Goal: Transaction & Acquisition: Obtain resource

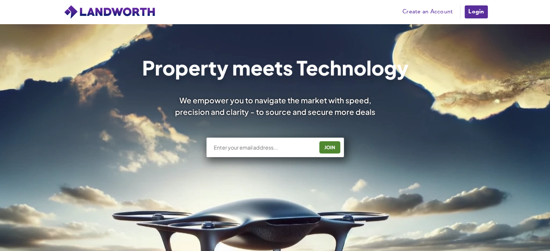
click at [481, 8] on link "Login" at bounding box center [476, 12] width 24 height 14
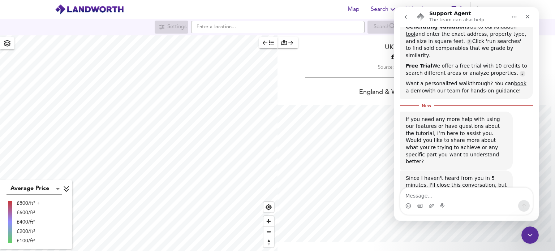
scroll to position [251, 555]
click at [529, 18] on icon "Close" at bounding box center [528, 17] width 4 height 4
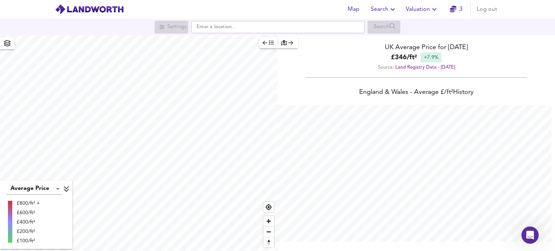
scroll to position [148, 0]
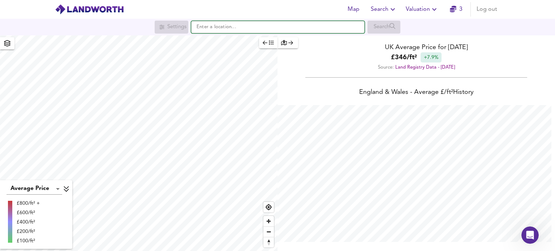
click at [274, 21] on input "text" at bounding box center [277, 27] width 173 height 12
click at [233, 30] on input "text" at bounding box center [277, 27] width 173 height 12
paste input "SA11 2BX"
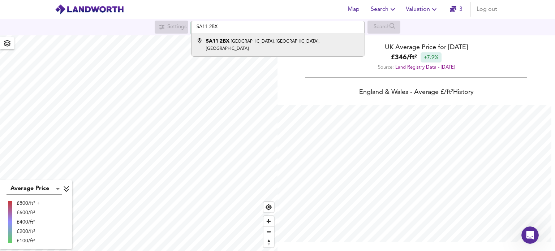
click at [238, 42] on small "Neath Road, Briton Ferry, Neath" at bounding box center [262, 45] width 113 height 12
type input "Neath Road, Briton Ferry, Neath SA11 2BX"
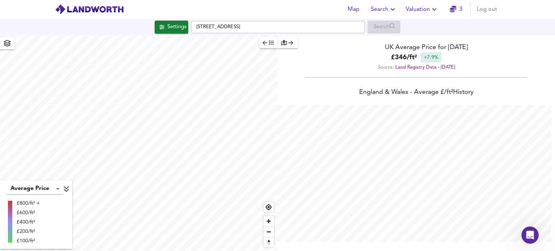
checkbox input "false"
checkbox input "true"
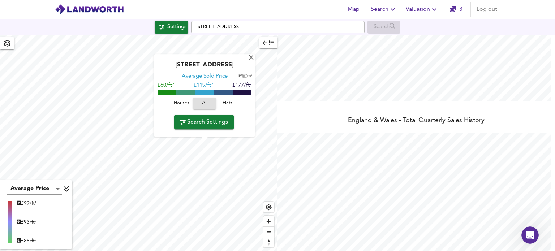
scroll to position [147, 0]
click at [390, 4] on span "Search" at bounding box center [384, 9] width 26 height 10
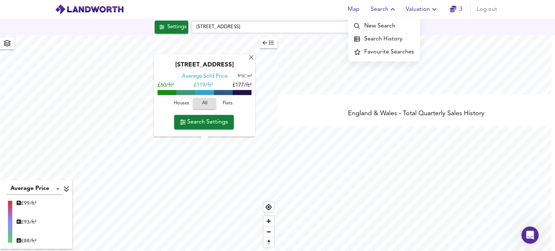
scroll to position [251, 555]
click at [205, 127] on span "Search Settings" at bounding box center [204, 122] width 48 height 10
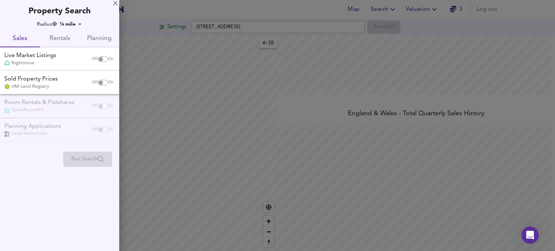
click at [102, 61] on input "checkbox" at bounding box center [100, 59] width 17 height 6
checkbox input "true"
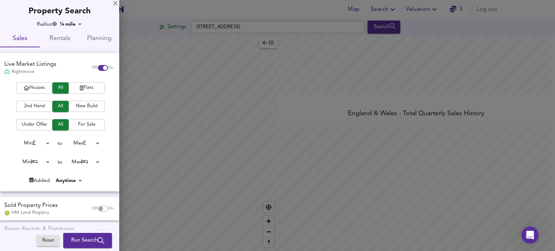
click at [36, 87] on span "Houses" at bounding box center [34, 88] width 29 height 8
click at [33, 108] on span "2nd Hand" at bounding box center [34, 106] width 29 height 8
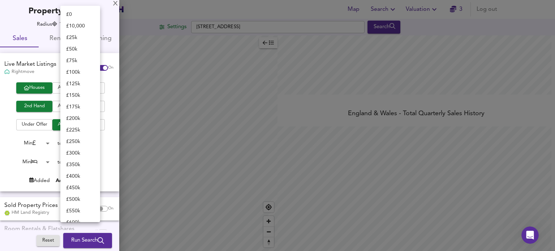
click at [91, 146] on body "Map Search Valuation 3 Log out Settings Neath Road, Briton Ferry, Neath SA11 2B…" at bounding box center [277, 125] width 555 height 251
click at [2, 160] on div at bounding box center [277, 125] width 555 height 251
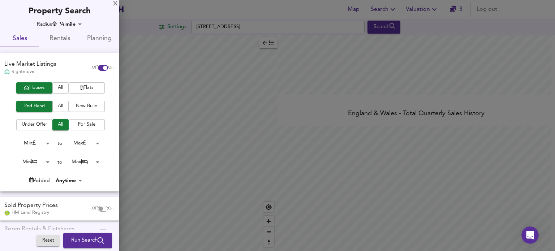
click at [44, 159] on body "Map Search Valuation 3 Log out Settings Neath Road, Briton Ferry, Neath SA11 2B…" at bounding box center [277, 125] width 555 height 251
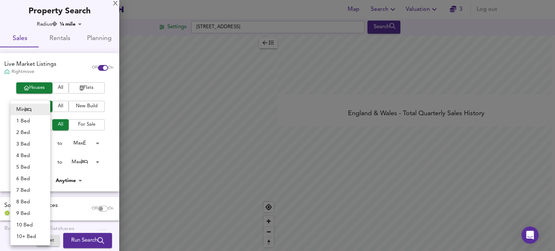
click at [33, 145] on li "3 Bed" at bounding box center [30, 144] width 40 height 12
type input "3"
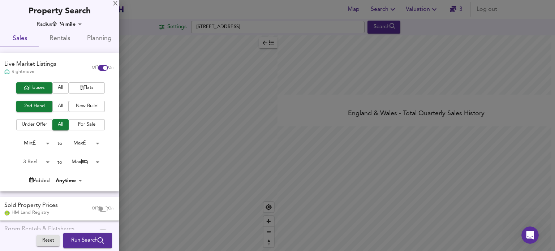
click at [73, 241] on span "Run Search" at bounding box center [87, 240] width 33 height 9
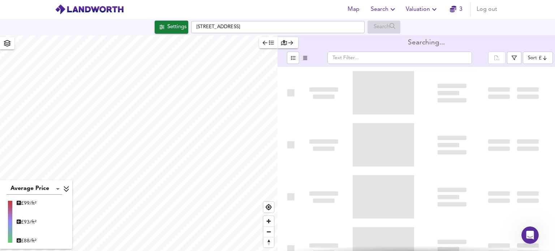
type input "bestdeal"
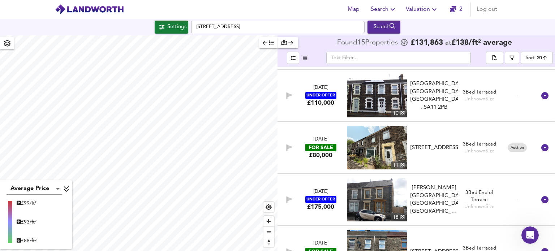
scroll to position [570, 0]
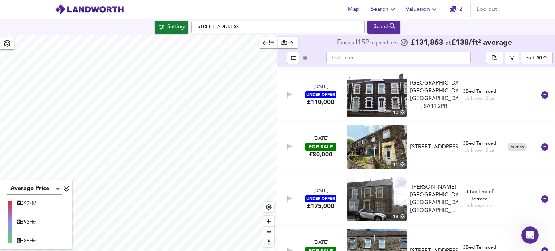
click at [472, 161] on div "6 Jun 2025 FOR SALE £80,000 11 Neath Road, Neath, SA11 2BX Neath Road, Neath, S…" at bounding box center [407, 146] width 257 height 43
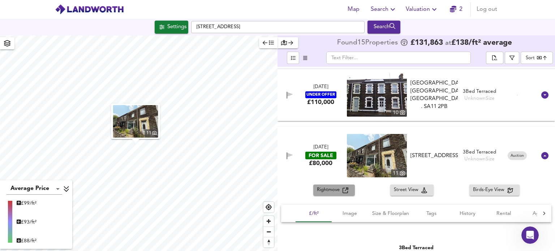
click at [325, 193] on span "Rightmove" at bounding box center [330, 190] width 26 height 8
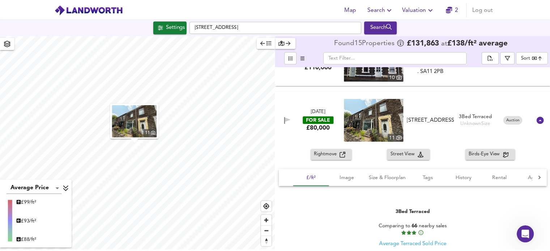
scroll to position [601, 0]
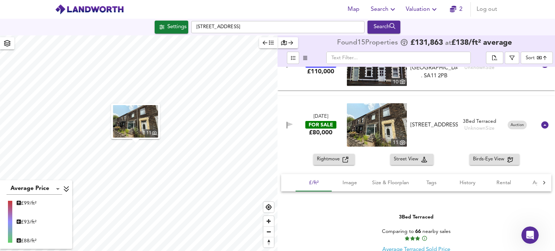
click at [419, 14] on span "Valuation" at bounding box center [422, 9] width 33 height 10
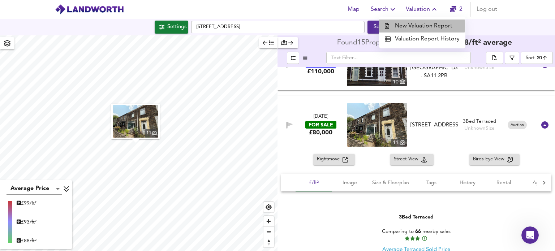
click at [418, 26] on li "New Valuation Report" at bounding box center [422, 26] width 86 height 13
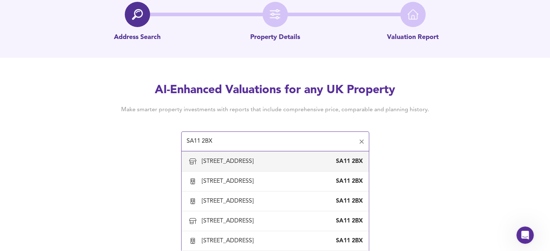
scroll to position [347, 0]
click at [256, 166] on div "173-175 Neath Road, Briton Ferry, Neath Port Talbot" at bounding box center [229, 162] width 55 height 8
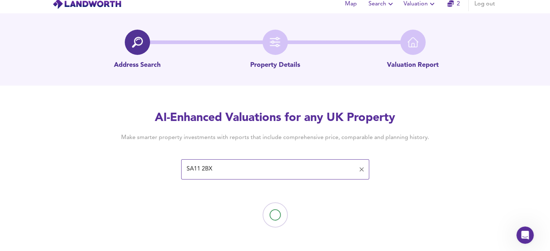
type input "173-175 Neath Road, Briton Ferry, Neath Port Talbot"
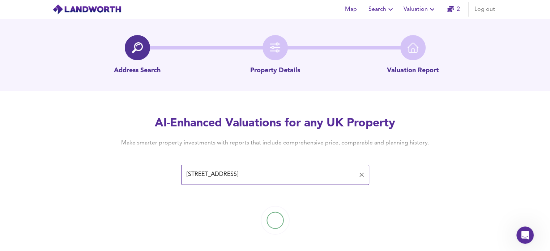
scroll to position [5, 0]
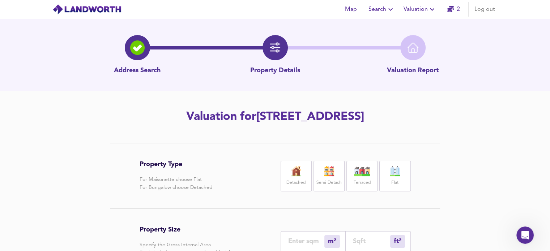
scroll to position [22, 0]
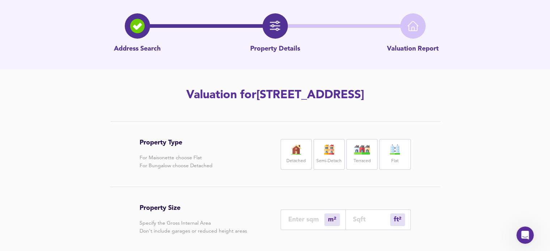
click at [136, 32] on img at bounding box center [137, 26] width 14 height 14
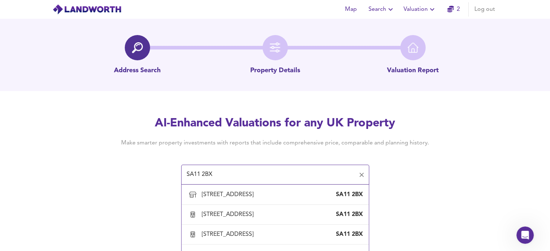
scroll to position [285, 0]
click at [235, 179] on div "171 Neath Road, Briton Ferry, Neath Port Talbot" at bounding box center [229, 175] width 55 height 8
type input "171 Neath Road, Briton Ferry, Neath Port Talbot"
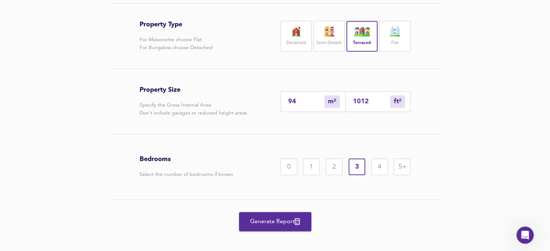
scroll to position [163, 0]
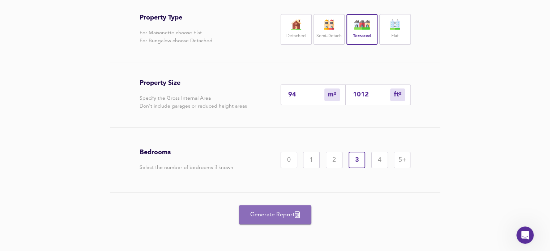
click at [291, 214] on span "Generate Report" at bounding box center [275, 215] width 58 height 10
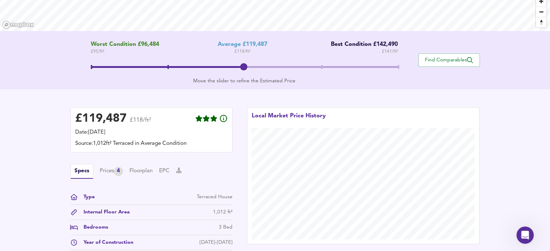
scroll to position [119, 0]
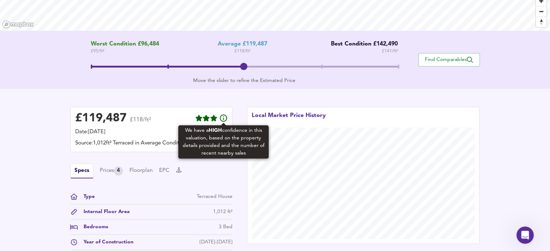
click at [223, 119] on icon at bounding box center [223, 118] width 9 height 9
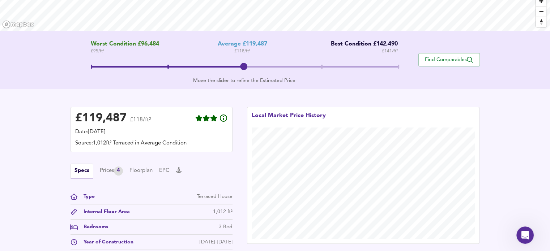
click at [181, 136] on div "Date: 19 September 2025" at bounding box center [151, 132] width 153 height 8
click at [175, 144] on div "Source: 1,012ft² Terraced in Average Condition" at bounding box center [151, 143] width 153 height 8
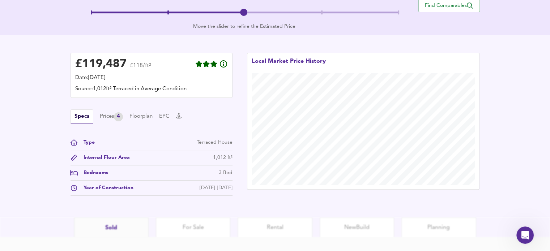
scroll to position [178, 0]
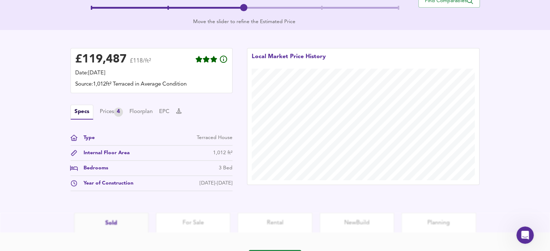
click at [110, 113] on div "Prices 4" at bounding box center [111, 112] width 23 height 9
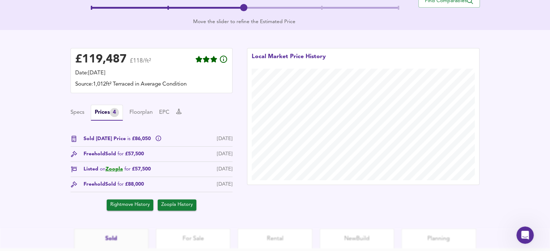
click at [77, 113] on button "Specs" at bounding box center [77, 113] width 14 height 8
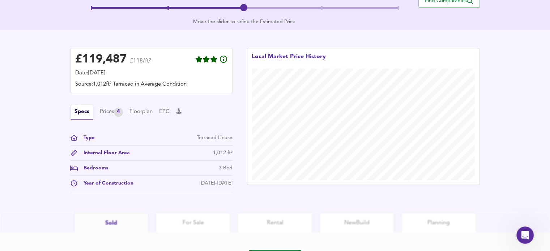
click at [100, 113] on div "Prices 4" at bounding box center [111, 112] width 23 height 9
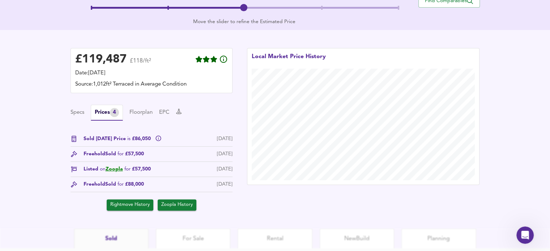
click at [116, 168] on link "Zoopla" at bounding box center [114, 169] width 17 height 5
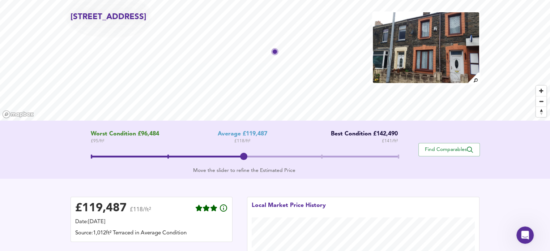
scroll to position [29, 0]
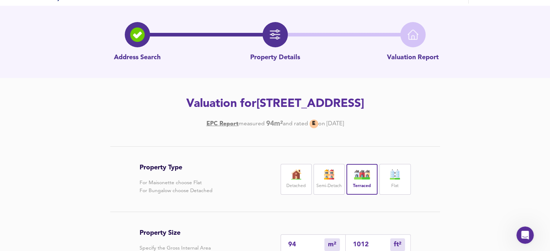
scroll to position [7, 0]
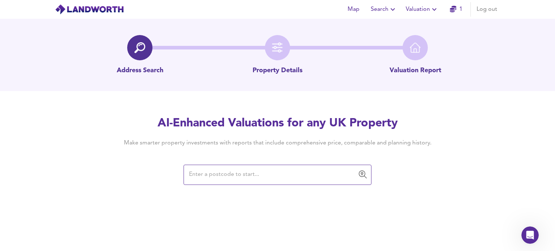
paste input "SA11 2BX"
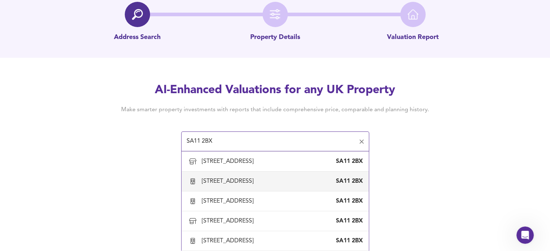
scroll to position [331, 0]
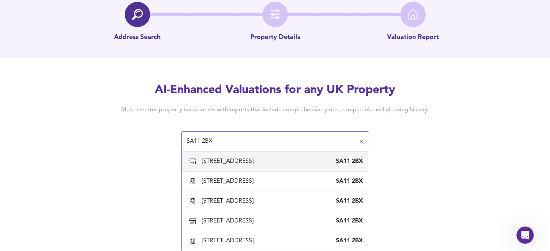
click at [289, 169] on div "173-175 Neath Road, Briton Ferry, Neath Port Talbot SA11 2BX" at bounding box center [275, 161] width 176 height 15
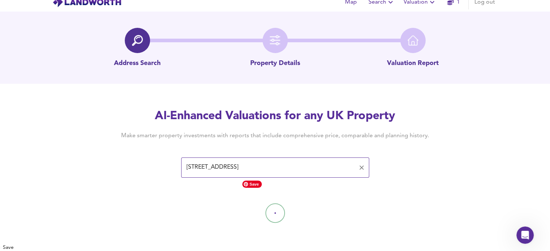
scroll to position [0, 0]
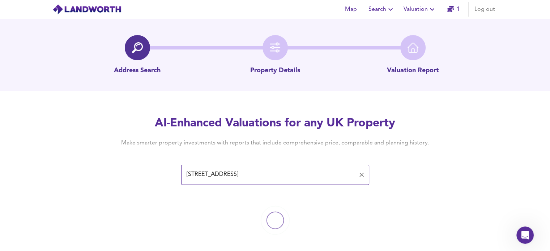
type input "173-175 Neath Road, Briton Ferry, Neath Port Talbot"
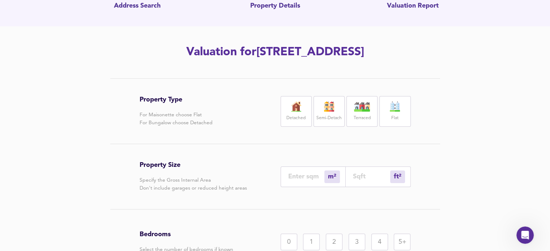
scroll to position [65, 0]
click at [358, 111] on img at bounding box center [362, 106] width 18 height 10
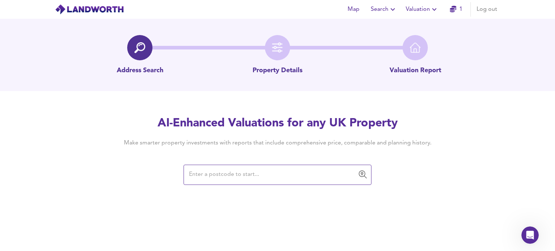
click at [222, 155] on div "AI-Enhanced Valuations for any UK Property Make smarter property investments wi…" at bounding box center [277, 150] width 347 height 69
click at [219, 174] on input "text" at bounding box center [272, 175] width 171 height 14
paste input "SA11 2BX"
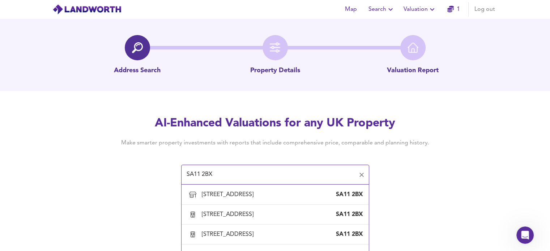
scroll to position [307, 0]
click at [237, 159] on div "169 Neath Road, Briton Ferry, Neath Port Talbot" at bounding box center [229, 155] width 55 height 8
type input "169 Neath Road, Briton Ferry, Neath Port Talbot"
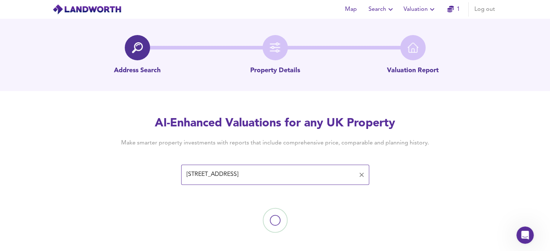
click at [500, 120] on div "AI-Enhanced Valuations for any UK Property Make smarter property investments wi…" at bounding box center [275, 150] width 550 height 69
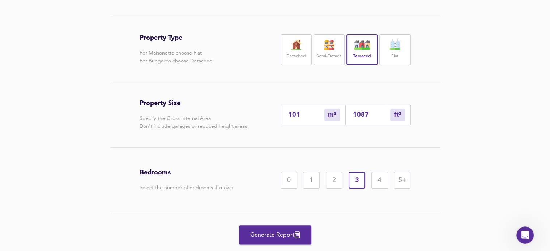
scroll to position [163, 0]
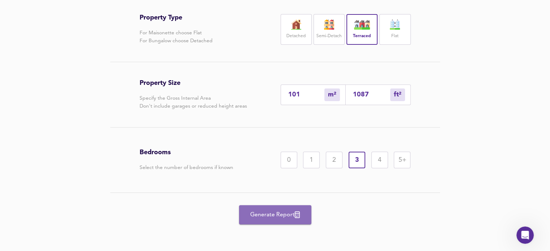
click at [285, 216] on span "Generate Report" at bounding box center [275, 215] width 58 height 10
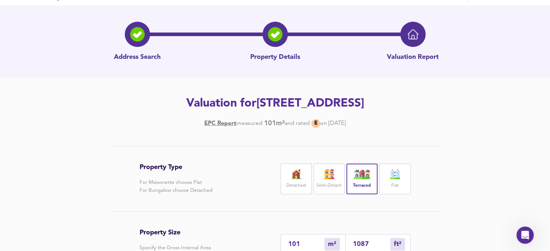
scroll to position [0, 0]
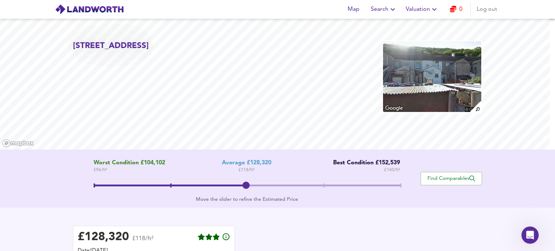
click at [555, 22] on html "Map Search Valuation 0 Log out 169 Neath Road, Briton Ferry, Neath Port Talbot,…" at bounding box center [277, 125] width 555 height 251
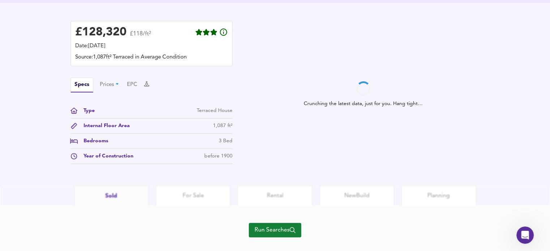
scroll to position [217, 0]
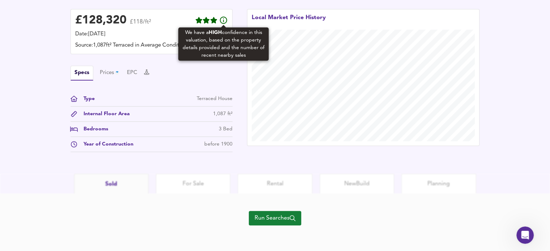
click at [224, 19] on icon at bounding box center [223, 20] width 9 height 9
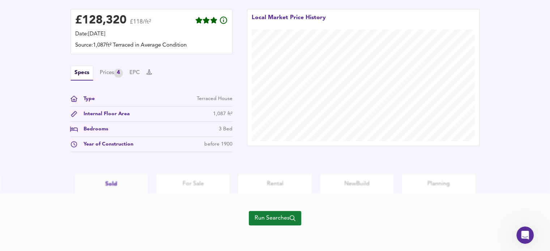
click at [276, 214] on span "Run Searches" at bounding box center [274, 218] width 41 height 10
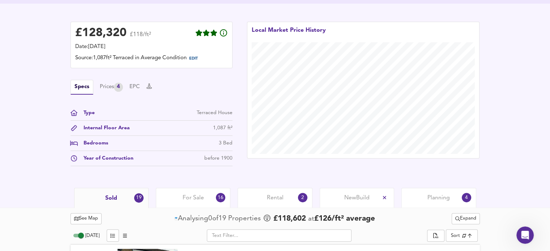
scroll to position [167, 0]
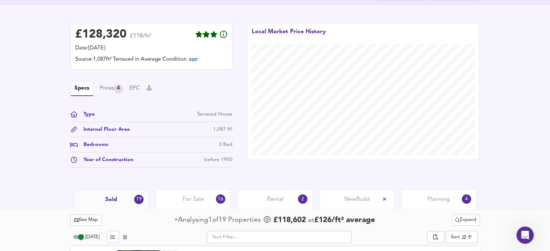
click at [198, 61] on span "EDIT" at bounding box center [193, 60] width 9 height 4
click at [205, 59] on span at bounding box center [196, 60] width 20 height 8
click at [173, 62] on div "Source: 1,087ft² Terraced in Average Condition" at bounding box center [151, 60] width 153 height 8
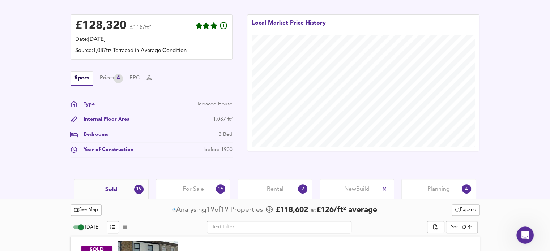
scroll to position [213, 0]
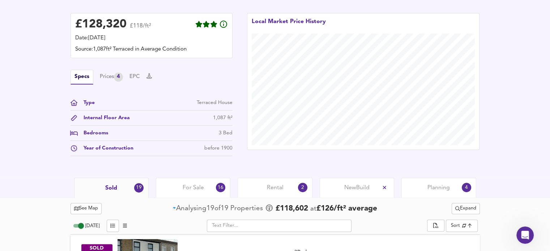
click at [224, 29] on div "£ 128,320 £118/ft²" at bounding box center [151, 26] width 153 height 16
click at [224, 29] on icon at bounding box center [223, 24] width 9 height 9
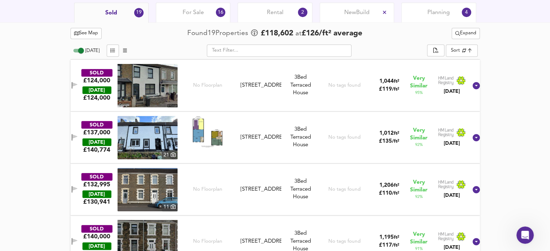
scroll to position [376, 0]
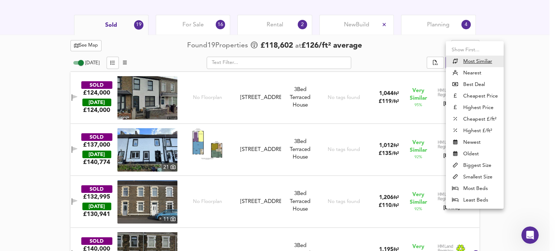
click at [520, 63] on div at bounding box center [277, 125] width 555 height 251
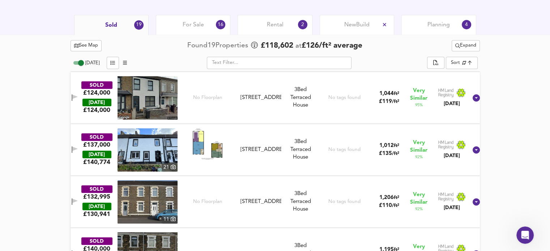
click at [194, 23] on span "For Sale" at bounding box center [192, 25] width 21 height 8
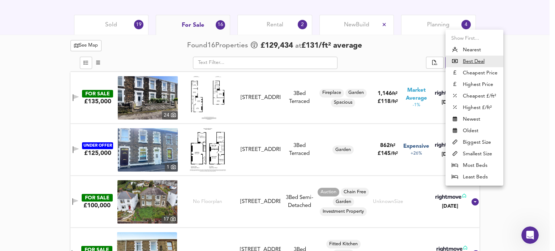
click at [479, 63] on u "Best Deal" at bounding box center [474, 61] width 22 height 7
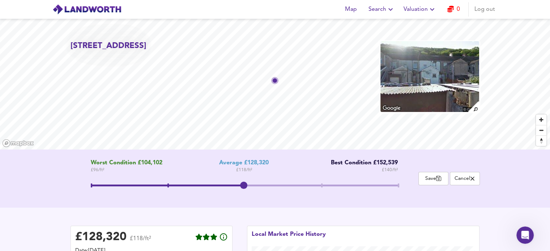
click at [392, 12] on icon "button" at bounding box center [390, 9] width 9 height 9
click at [432, 10] on icon "button" at bounding box center [432, 9] width 4 height 3
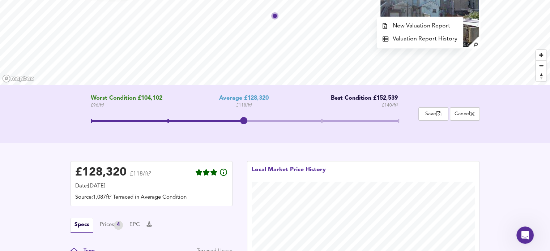
scroll to position [63, 0]
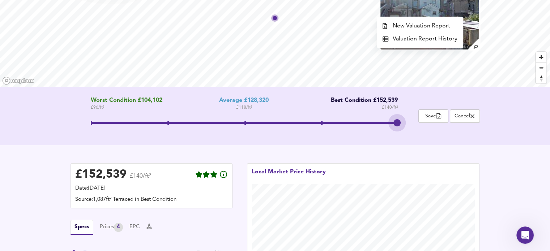
drag, startPoint x: 241, startPoint y: 122, endPoint x: 379, endPoint y: 125, distance: 137.4
click at [379, 125] on span at bounding box center [244, 124] width 307 height 18
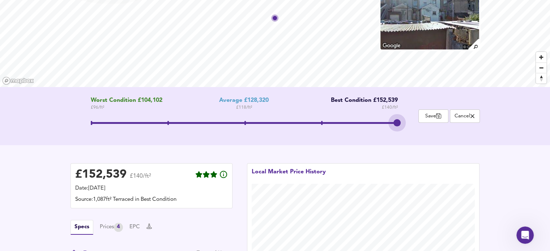
drag, startPoint x: 396, startPoint y: 124, endPoint x: 431, endPoint y: 116, distance: 35.9
click at [431, 116] on div "Worst Condition £104,102 £ 96 / ft² Average £128,320 £ 118 / ft² Best Condition…" at bounding box center [274, 116] width 409 height 38
drag, startPoint x: 396, startPoint y: 122, endPoint x: 352, endPoint y: 122, distance: 44.8
click at [352, 122] on span at bounding box center [244, 124] width 307 height 18
drag, startPoint x: 322, startPoint y: 123, endPoint x: 258, endPoint y: 125, distance: 64.0
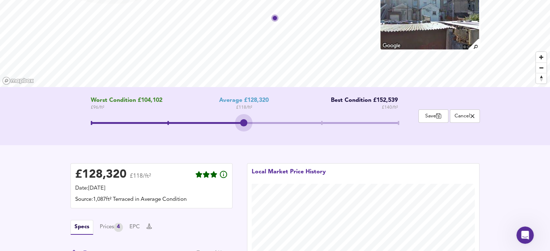
click at [258, 125] on span at bounding box center [244, 124] width 307 height 18
click at [289, 127] on span at bounding box center [244, 124] width 307 height 18
drag, startPoint x: 323, startPoint y: 123, endPoint x: 386, endPoint y: 122, distance: 62.9
click at [386, 122] on span at bounding box center [244, 124] width 307 height 18
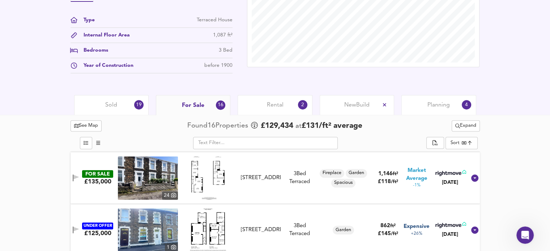
scroll to position [296, 0]
click at [259, 105] on div "Rental 2" at bounding box center [274, 105] width 74 height 20
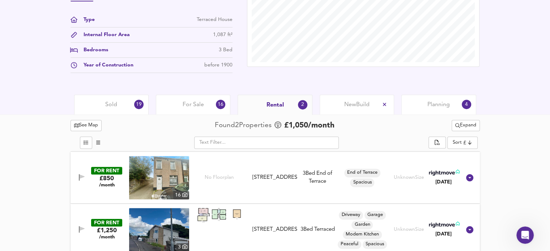
scroll to position [303, 0]
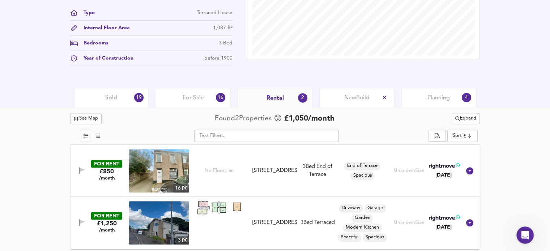
click at [421, 92] on div "Planning 4" at bounding box center [438, 98] width 74 height 20
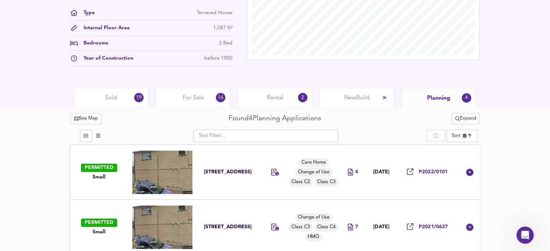
click at [186, 99] on span "For Sale" at bounding box center [192, 98] width 21 height 8
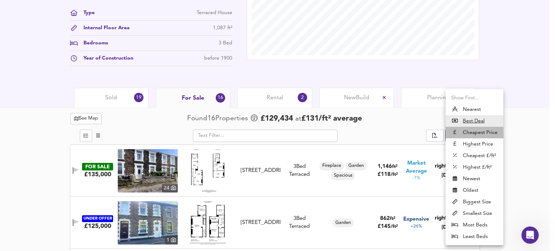
click at [484, 130] on li "Cheapest Price" at bounding box center [475, 133] width 58 height 12
type input "cheapest"
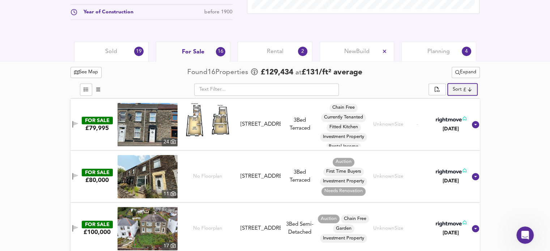
scroll to position [362, 0]
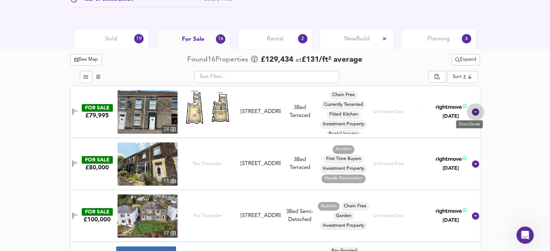
click at [473, 108] on icon at bounding box center [475, 112] width 9 height 9
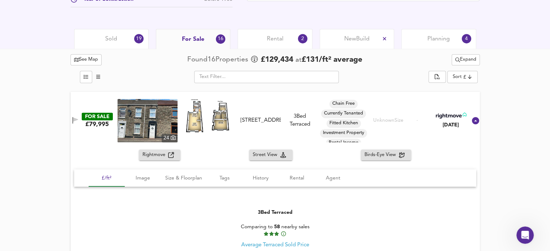
click at [150, 150] on button "Rightmove" at bounding box center [160, 155] width 42 height 11
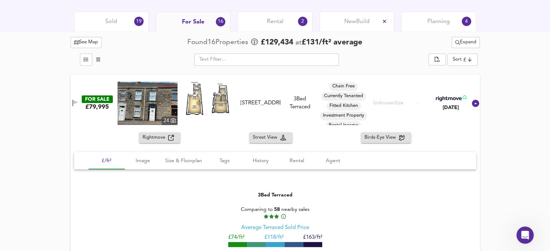
scroll to position [378, 0]
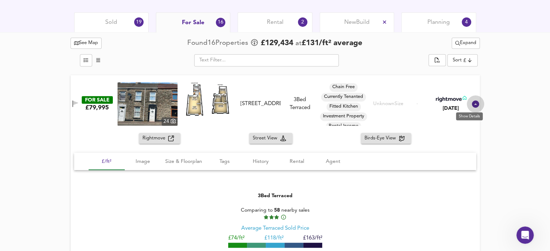
click at [472, 103] on icon at bounding box center [475, 103] width 7 height 7
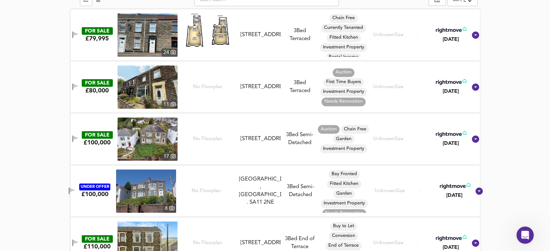
scroll to position [439, 0]
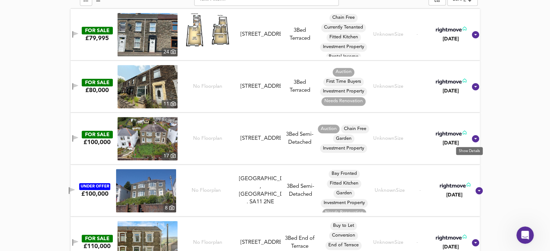
click at [472, 135] on icon at bounding box center [475, 138] width 7 height 7
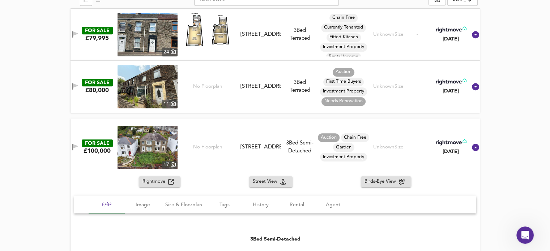
click at [173, 179] on icon "button" at bounding box center [171, 182] width 6 height 6
click at [472, 148] on icon at bounding box center [475, 147] width 7 height 7
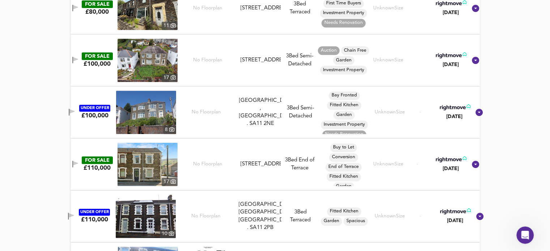
scroll to position [518, 0]
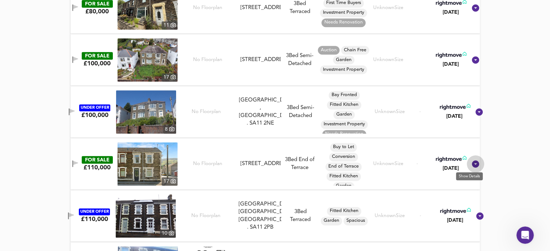
click at [472, 163] on icon at bounding box center [475, 163] width 7 height 7
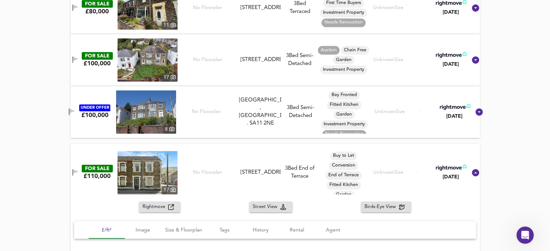
click at [153, 205] on span "Rightmove" at bounding box center [155, 207] width 26 height 8
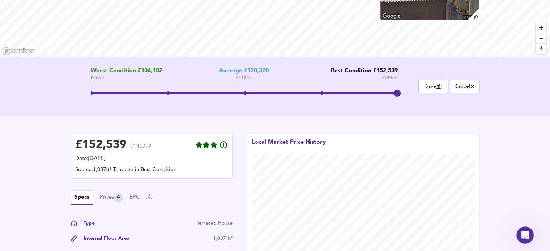
scroll to position [93, 0]
drag, startPoint x: 395, startPoint y: 92, endPoint x: 403, endPoint y: 94, distance: 8.2
click at [400, 94] on span at bounding box center [396, 92] width 7 height 7
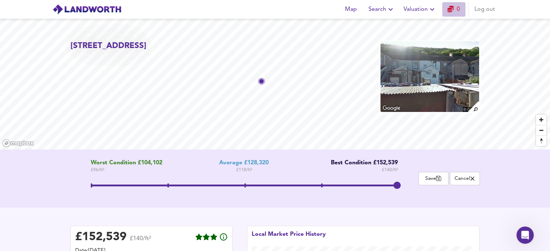
click at [452, 7] on icon "button" at bounding box center [450, 9] width 7 height 7
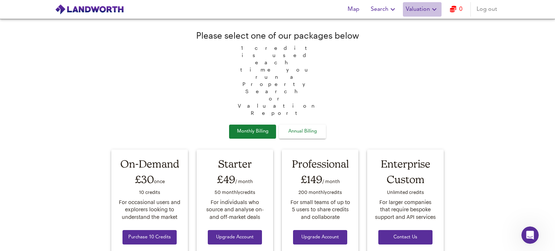
click at [425, 9] on span "Valuation" at bounding box center [422, 9] width 33 height 10
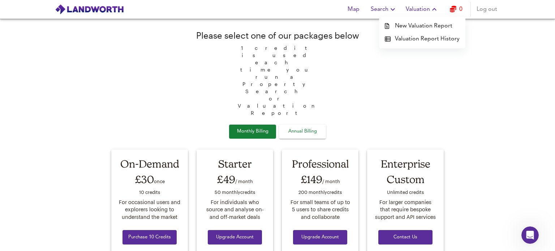
click at [425, 37] on li "Valuation Report History" at bounding box center [422, 39] width 86 height 13
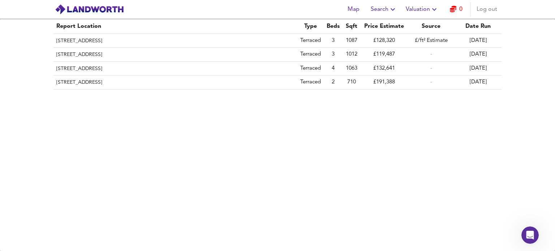
click at [203, 44] on th "169 Neath Road, Briton Ferry, Neath Port Talbot, SA11 2BX" at bounding box center [175, 41] width 244 height 14
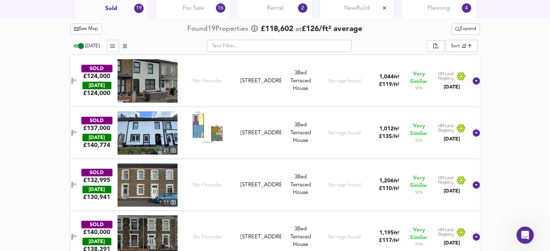
scroll to position [338, 0]
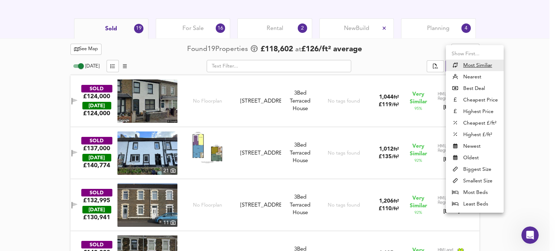
click at [480, 79] on li "Nearest" at bounding box center [475, 77] width 58 height 12
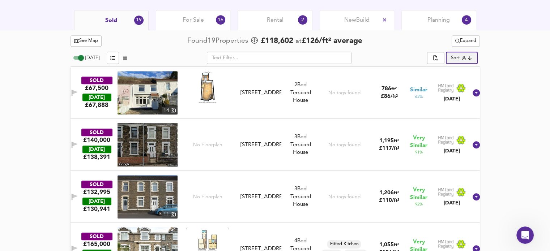
scroll to position [367, 0]
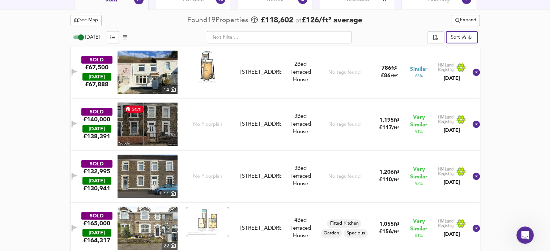
click at [152, 124] on img at bounding box center [147, 124] width 60 height 43
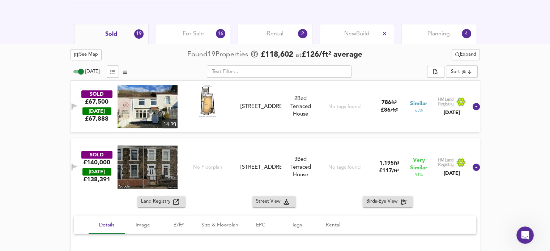
scroll to position [329, 0]
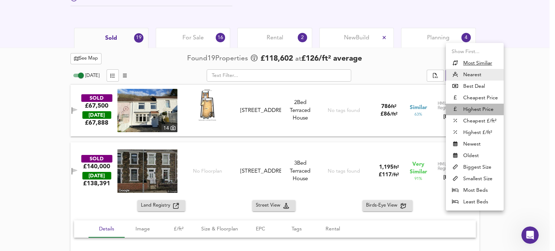
click at [474, 104] on li "Highest Price" at bounding box center [475, 110] width 58 height 12
type input "expensive"
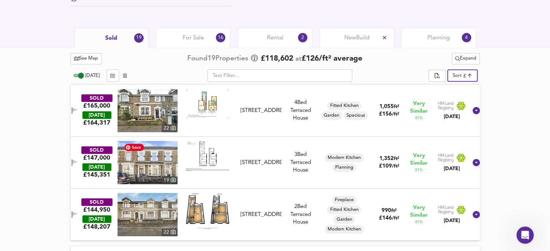
click at [162, 172] on img at bounding box center [147, 162] width 60 height 43
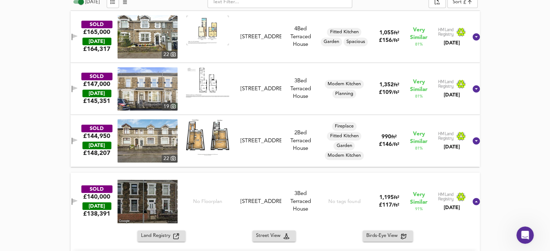
scroll to position [407, 0]
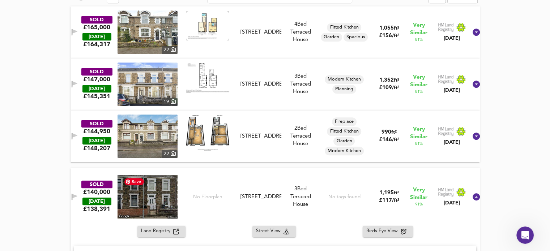
click at [158, 194] on img at bounding box center [147, 196] width 60 height 43
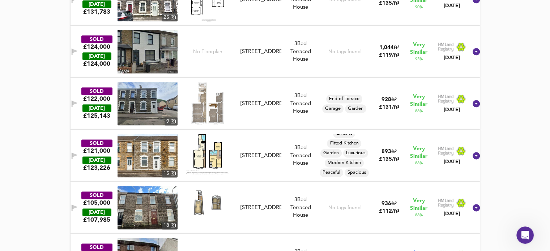
scroll to position [0, 0]
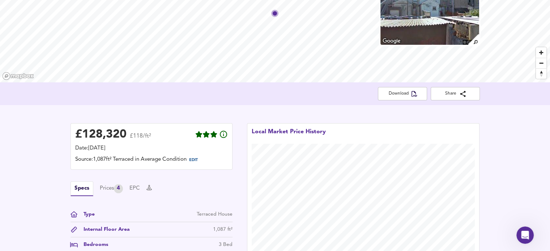
scroll to position [77, 0]
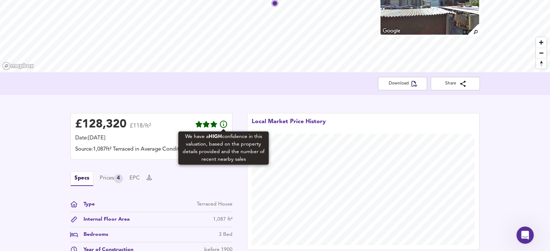
click at [226, 126] on icon at bounding box center [223, 124] width 7 height 7
click at [223, 124] on icon at bounding box center [223, 124] width 9 height 9
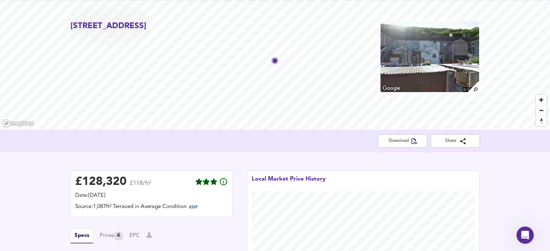
scroll to position [0, 0]
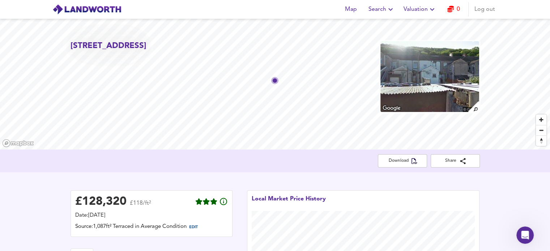
click at [398, 163] on span "Download" at bounding box center [402, 161] width 38 height 8
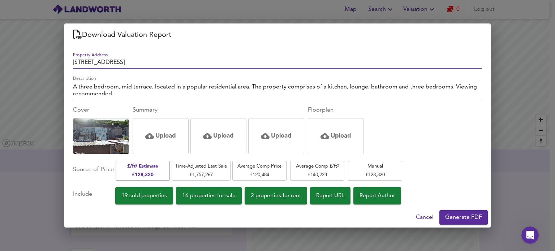
click at [499, 95] on div "Download Valuation Report Property Address 169 Neath Road, Briton Ferry, Neath …" at bounding box center [277, 125] width 555 height 251
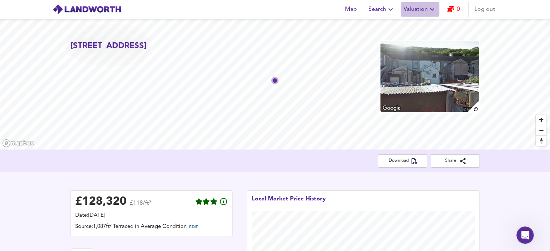
click at [426, 9] on span "Valuation" at bounding box center [419, 9] width 33 height 10
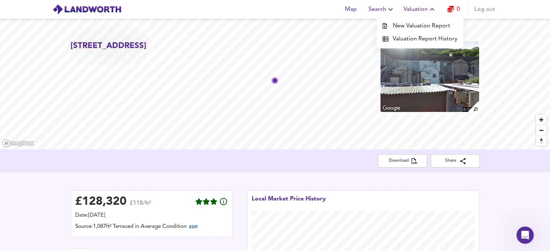
click at [423, 39] on li "Valuation Report History" at bounding box center [420, 39] width 86 height 13
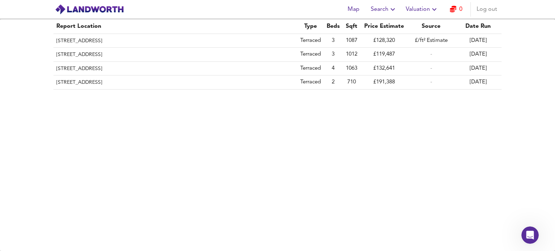
click at [185, 38] on th "169 Neath Road, Briton Ferry, Neath Port Talbot, SA11 2BX" at bounding box center [175, 41] width 244 height 14
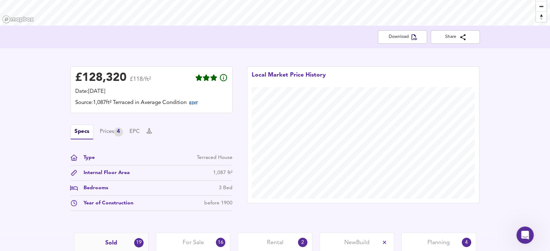
scroll to position [124, 0]
click at [83, 133] on button "Specs" at bounding box center [81, 131] width 23 height 15
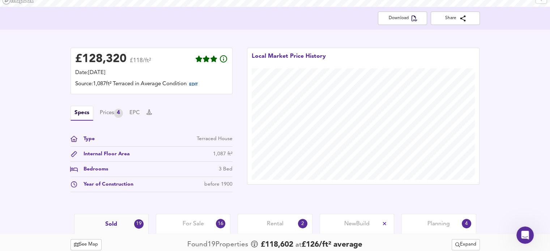
scroll to position [137, 0]
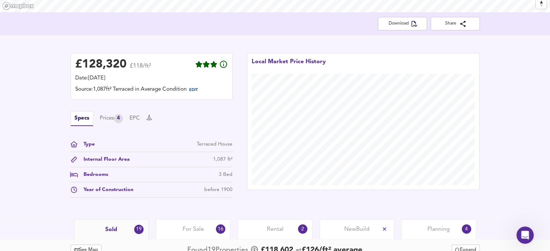
click at [143, 77] on div "Date: 19 September 2025" at bounding box center [151, 78] width 153 height 8
click at [194, 92] on span "EDIT" at bounding box center [193, 90] width 9 height 4
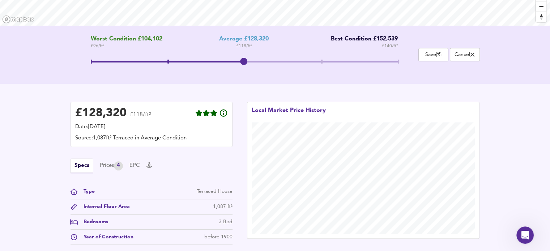
scroll to position [119, 0]
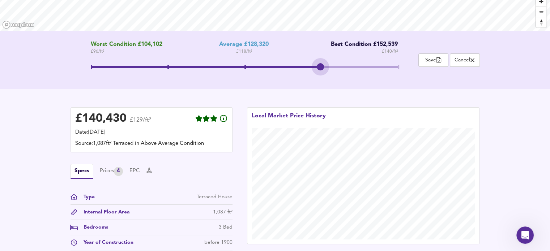
drag, startPoint x: 244, startPoint y: 65, endPoint x: 340, endPoint y: 61, distance: 95.5
click at [340, 61] on span at bounding box center [244, 68] width 307 height 18
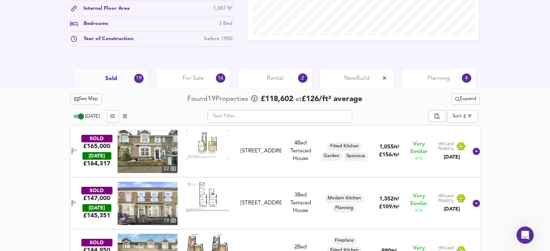
scroll to position [309, 0]
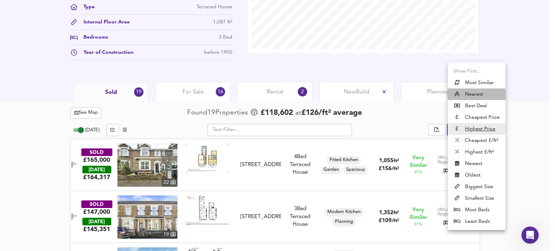
click at [479, 91] on li "Nearest" at bounding box center [477, 95] width 58 height 12
type input "distancetocenter"
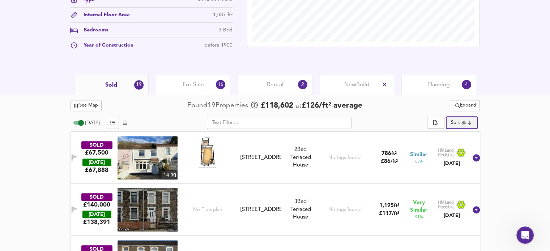
scroll to position [0, 0]
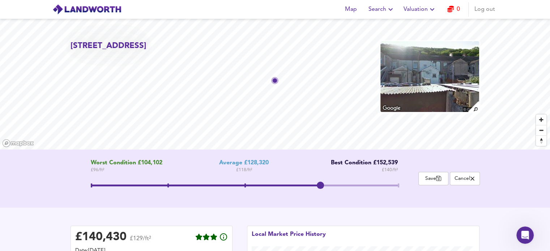
click at [431, 181] on span "Save" at bounding box center [433, 178] width 22 height 7
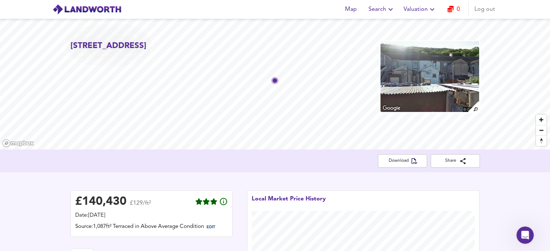
click at [411, 158] on span "Download" at bounding box center [402, 161] width 38 height 8
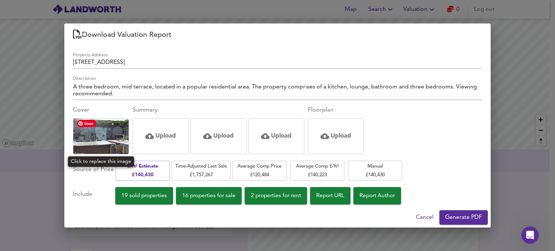
click at [113, 141] on img at bounding box center [100, 136] width 55 height 40
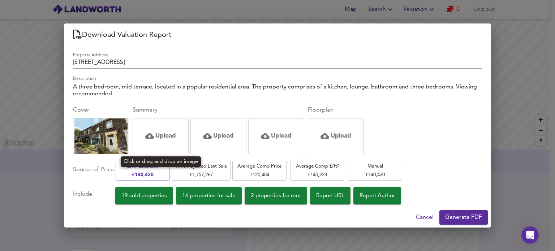
click at [162, 133] on h5 "Upload" at bounding box center [165, 136] width 21 height 9
click at [160, 137] on h5 "Upload" at bounding box center [165, 136] width 21 height 9
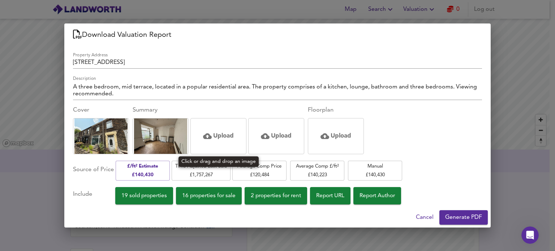
click at [219, 133] on h5 "Upload" at bounding box center [223, 136] width 21 height 9
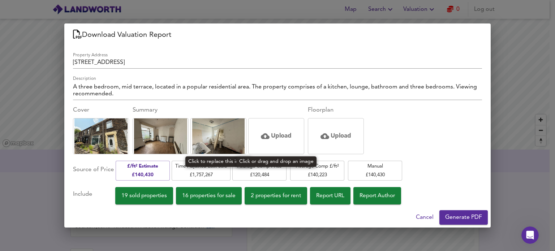
click at [283, 141] on div "Upload" at bounding box center [276, 136] width 31 height 29
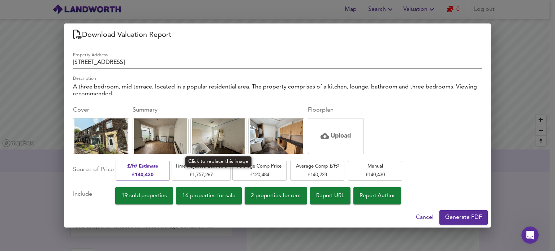
click at [224, 138] on img at bounding box center [218, 136] width 53 height 40
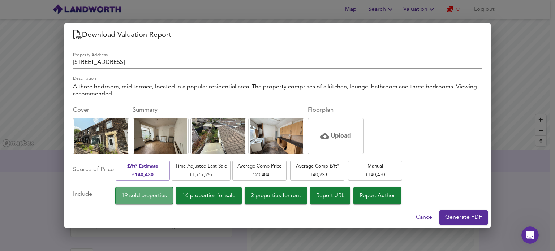
click at [160, 200] on span "19 sold properties" at bounding box center [144, 196] width 46 height 10
click at [165, 204] on button "19 sold properties" at bounding box center [144, 195] width 58 height 17
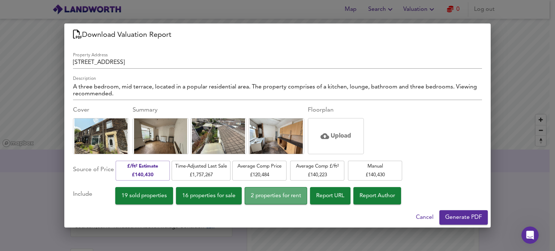
click at [280, 198] on span "2 properties for rent" at bounding box center [276, 196] width 50 height 10
click at [474, 219] on span "Generate PDF" at bounding box center [463, 217] width 37 height 10
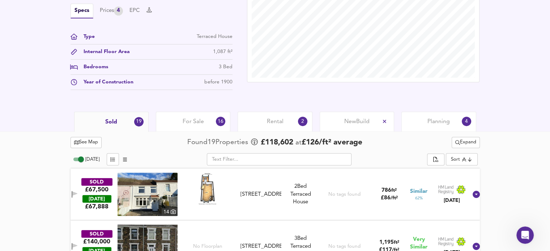
scroll to position [244, 0]
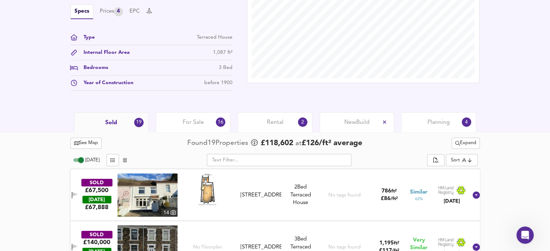
click at [544, 96] on div "£ 140,430 £129/ft² Date: 19 September 2025 Source: 1,087ft² Terraced in Above A…" at bounding box center [275, 20] width 550 height 184
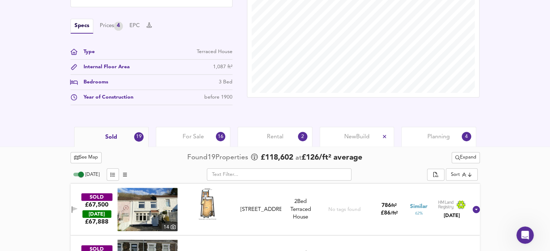
scroll to position [234, 0]
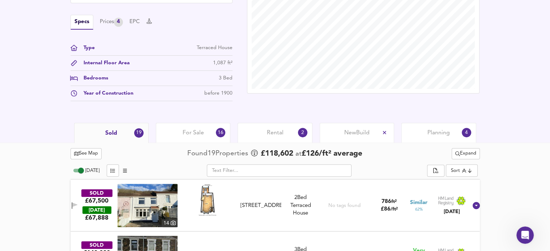
click at [131, 17] on div "Specs Prices 4 EPC" at bounding box center [151, 22] width 162 height 15
click at [136, 21] on button "EPC" at bounding box center [134, 22] width 10 height 8
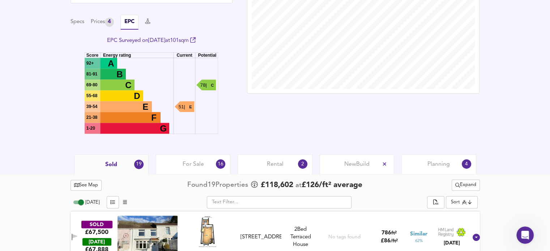
click at [74, 25] on button "Specs" at bounding box center [77, 22] width 14 height 8
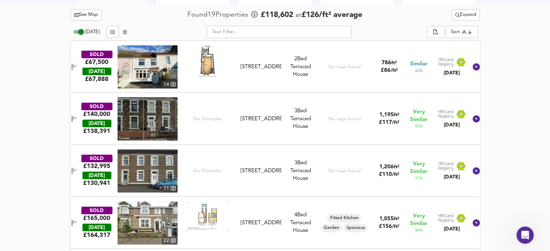
scroll to position [338, 0]
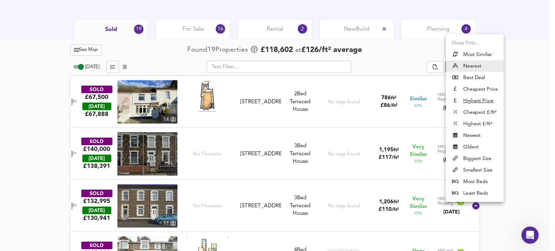
click at [477, 139] on li "Newest" at bounding box center [475, 136] width 58 height 12
type input "newest"
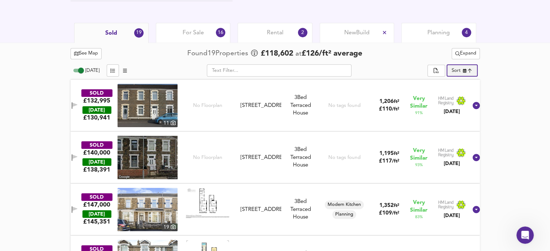
scroll to position [334, 0]
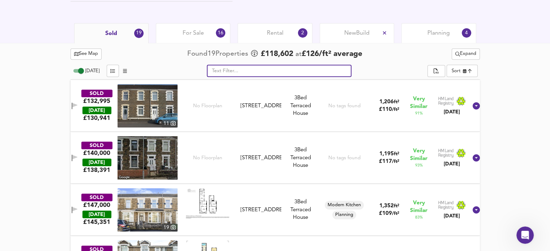
click at [260, 72] on input "text" at bounding box center [279, 71] width 145 height 12
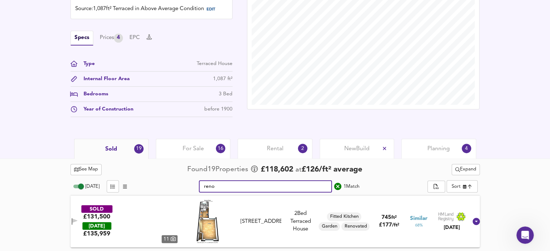
scroll to position [217, 0]
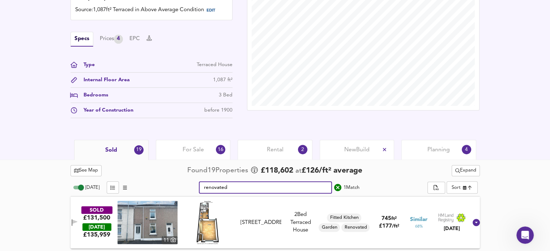
type input "renovated"
click at [520, 116] on div "£ 140,430 £129/ft² Date: 19 September 2025 Source: 1,087ft² Terraced in Above A…" at bounding box center [275, 48] width 550 height 184
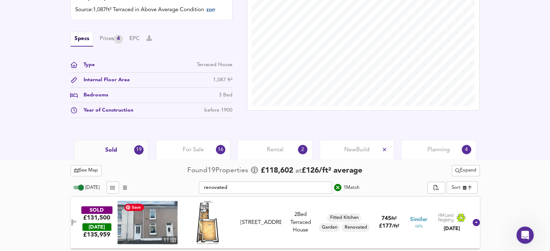
click at [158, 219] on img at bounding box center [147, 222] width 60 height 43
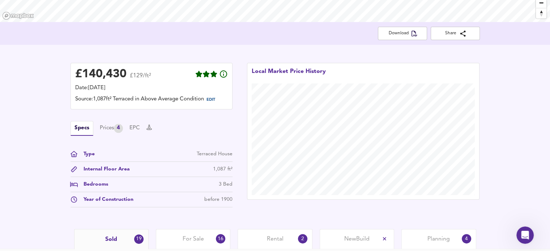
scroll to position [0, 0]
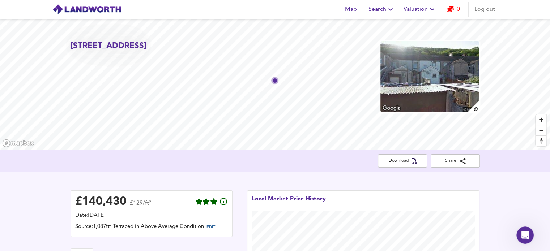
click at [426, 10] on span "Valuation" at bounding box center [419, 9] width 33 height 10
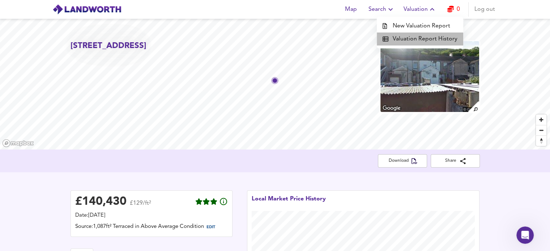
click at [423, 35] on li "Valuation Report History" at bounding box center [420, 39] width 86 height 13
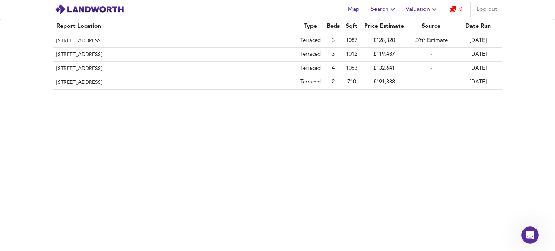
click at [169, 82] on th "52 New Park Street, Shrewsbury, Shropshire, SY1 2JY" at bounding box center [175, 83] width 244 height 14
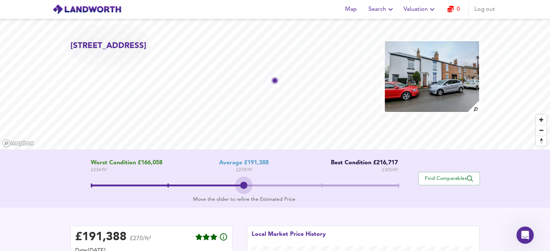
drag, startPoint x: 228, startPoint y: 185, endPoint x: 239, endPoint y: 186, distance: 10.6
click at [240, 186] on span at bounding box center [243, 185] width 7 height 7
click at [452, 9] on icon "button" at bounding box center [450, 9] width 7 height 7
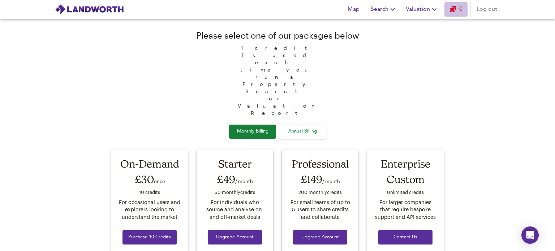
click at [462, 11] on link "0" at bounding box center [456, 9] width 13 height 10
click at [555, 129] on div "Please select one of our packages below 1 credit is used each time you run a Pr…" at bounding box center [277, 135] width 555 height 232
click at [90, 7] on img at bounding box center [89, 9] width 69 height 11
